Goal: Information Seeking & Learning: Learn about a topic

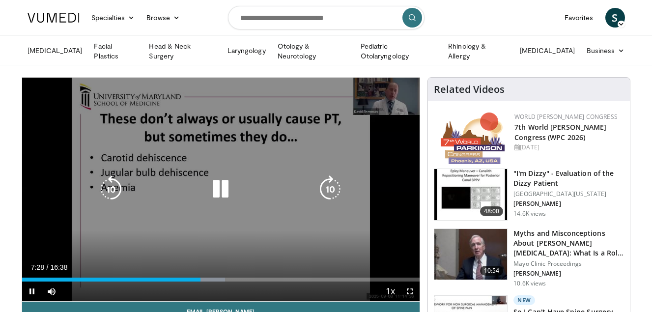
click at [219, 191] on icon "Video Player" at bounding box center [220, 188] width 27 height 27
click at [218, 182] on icon "Video Player" at bounding box center [220, 188] width 27 height 27
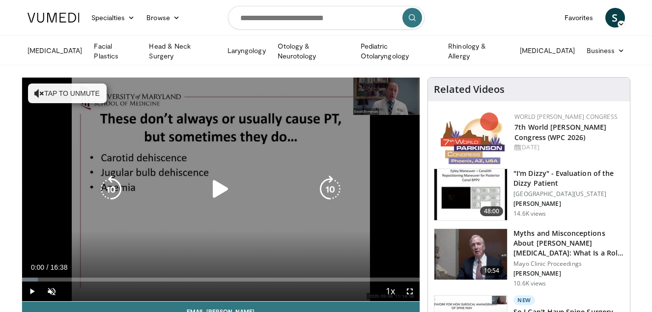
click at [218, 186] on icon "Video Player" at bounding box center [220, 188] width 27 height 27
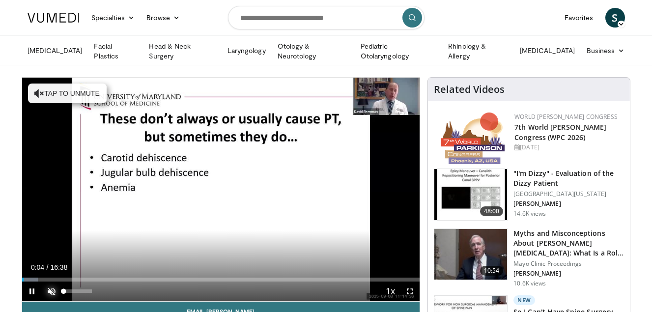
click at [49, 288] on span "Video Player" at bounding box center [52, 291] width 20 height 20
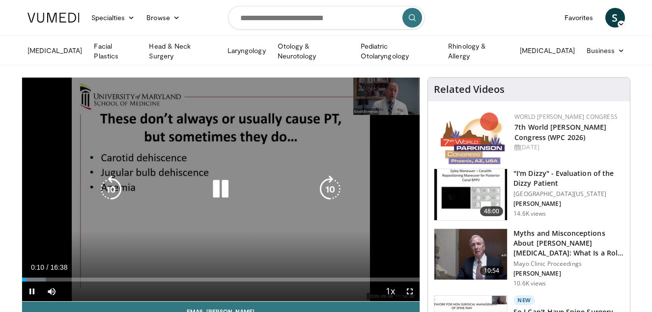
click at [223, 189] on icon "Video Player" at bounding box center [220, 188] width 27 height 27
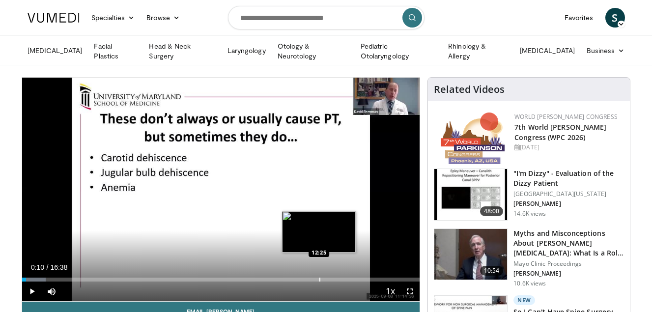
click at [319, 277] on div "Progress Bar" at bounding box center [319, 279] width 1 height 4
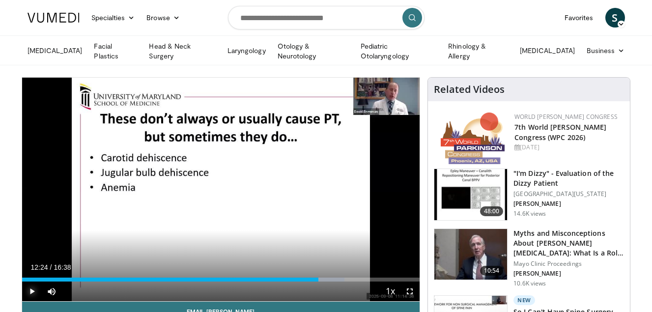
click at [31, 288] on span "Video Player" at bounding box center [32, 291] width 20 height 20
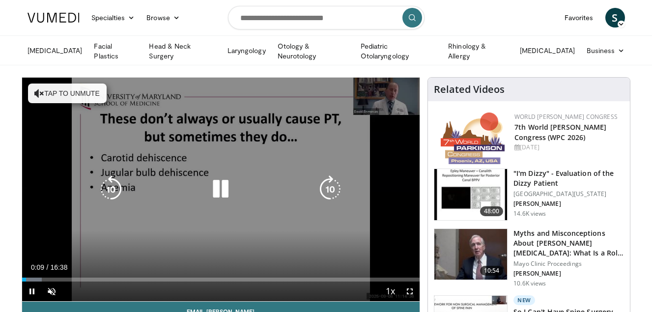
click at [213, 188] on icon "Video Player" at bounding box center [220, 188] width 27 height 27
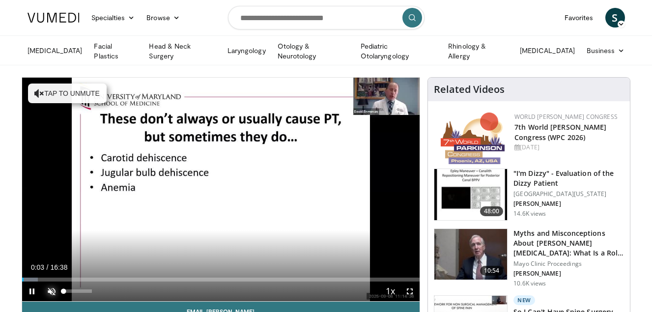
click at [52, 289] on span "Video Player" at bounding box center [52, 291] width 20 height 20
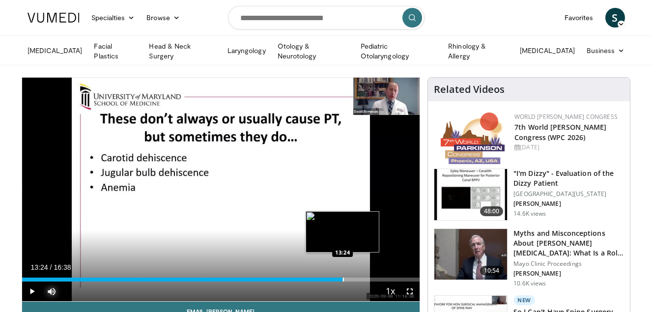
click at [343, 278] on div "Progress Bar" at bounding box center [343, 279] width 1 height 4
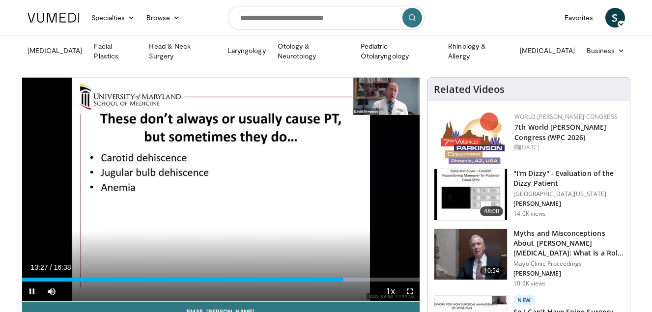
drag, startPoint x: 342, startPoint y: 278, endPoint x: 372, endPoint y: 278, distance: 29.9
click at [372, 278] on video-js "**********" at bounding box center [221, 190] width 398 height 224
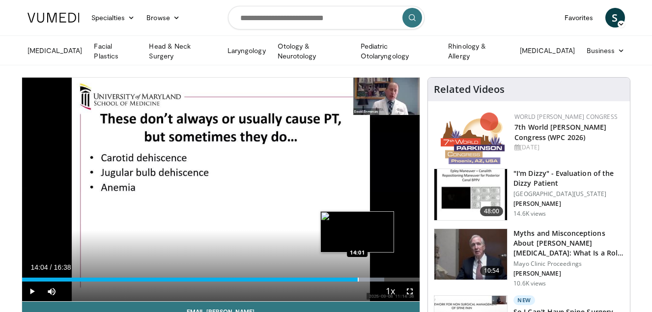
drag, startPoint x: 350, startPoint y: 277, endPoint x: 358, endPoint y: 276, distance: 8.4
click at [358, 277] on div "Progress Bar" at bounding box center [357, 279] width 1 height 4
click at [375, 279] on div "Progress Bar" at bounding box center [375, 279] width 1 height 4
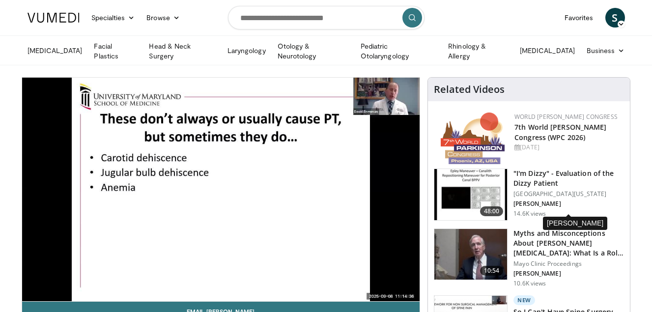
click at [581, 208] on p "J. Switzer" at bounding box center [568, 204] width 110 height 8
